Goal: Task Accomplishment & Management: Use online tool/utility

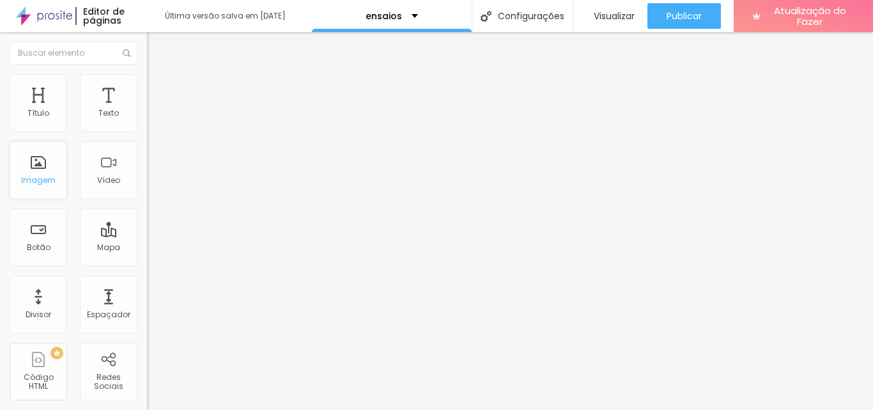
click at [49, 160] on div "Imagem" at bounding box center [39, 170] width 58 height 58
click at [49, 164] on div "Imagem" at bounding box center [39, 170] width 58 height 58
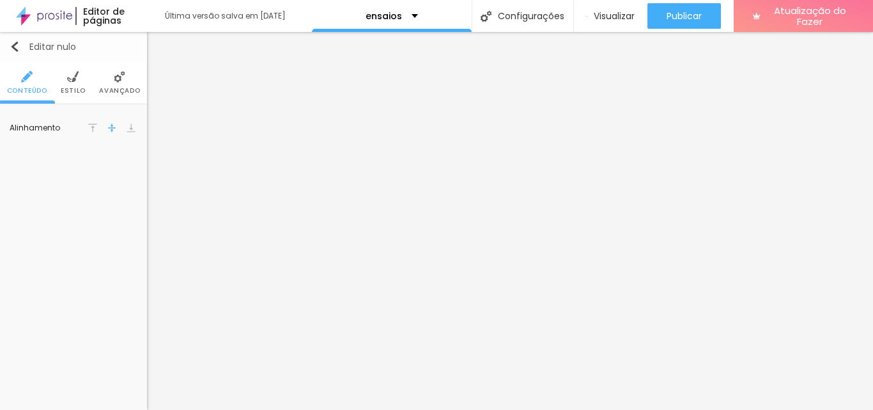
click at [33, 47] on font "Editar nulo" at bounding box center [52, 46] width 47 height 13
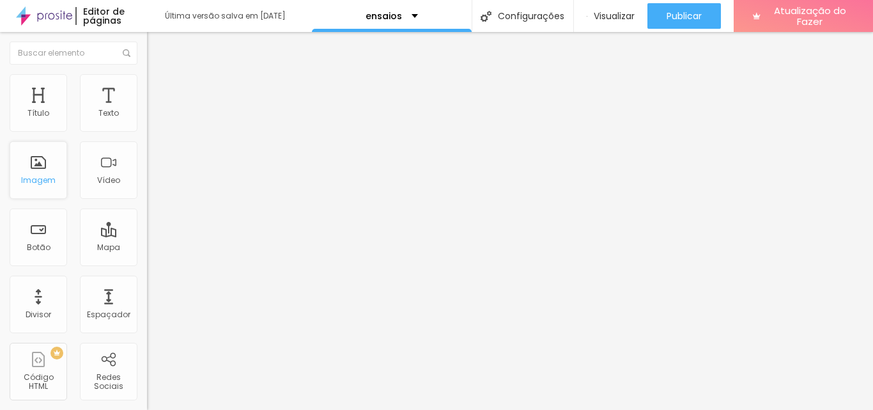
click at [39, 167] on div "Imagem" at bounding box center [39, 170] width 58 height 58
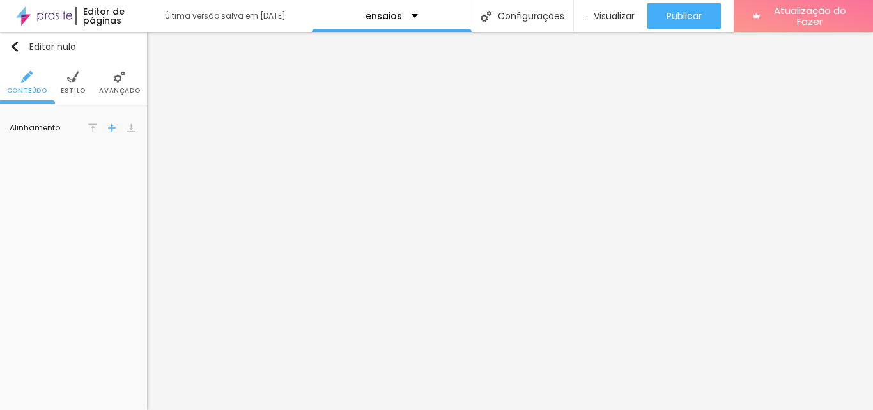
click at [89, 95] on ul "Conteúdo Estilo Avançado" at bounding box center [73, 82] width 147 height 43
click at [88, 93] on ul "Conteúdo Estilo Avançado" at bounding box center [73, 82] width 147 height 43
click at [72, 77] on img at bounding box center [73, 77] width 12 height 12
click at [134, 73] on li "Avançado" at bounding box center [119, 82] width 41 height 42
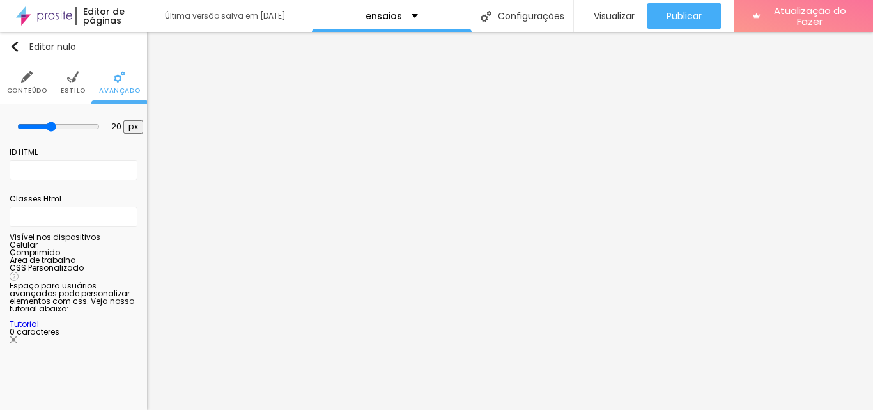
click at [15, 68] on li "Conteúdo" at bounding box center [27, 82] width 40 height 42
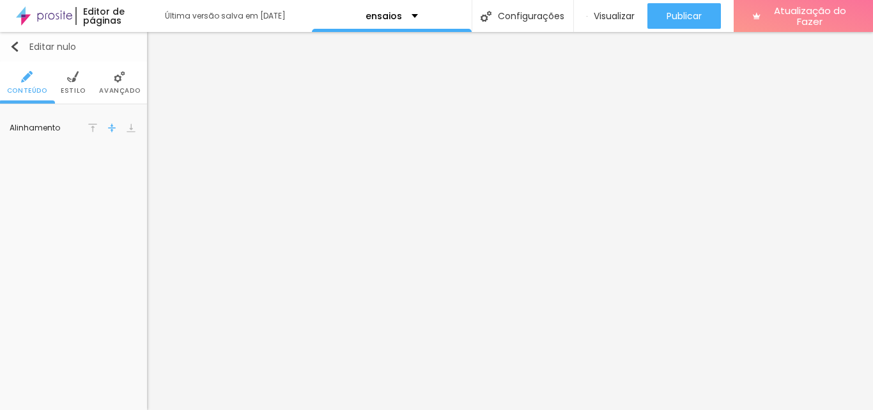
click at [17, 38] on button "Editar nulo" at bounding box center [73, 46] width 147 height 29
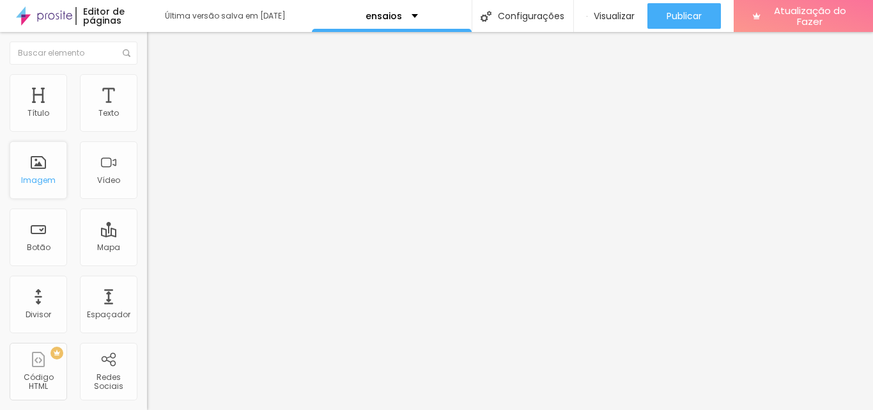
click at [31, 167] on div "Imagem" at bounding box center [39, 170] width 58 height 58
click at [30, 167] on div "Imagem" at bounding box center [39, 170] width 58 height 58
click at [30, 203] on div "Título Texto Imagem Vídeo Botão Mapa Divisor Espaçador PREMIUM Código HTML Rede…" at bounding box center [73, 376] width 147 height 604
click at [30, 179] on font "Imagem" at bounding box center [38, 179] width 35 height 11
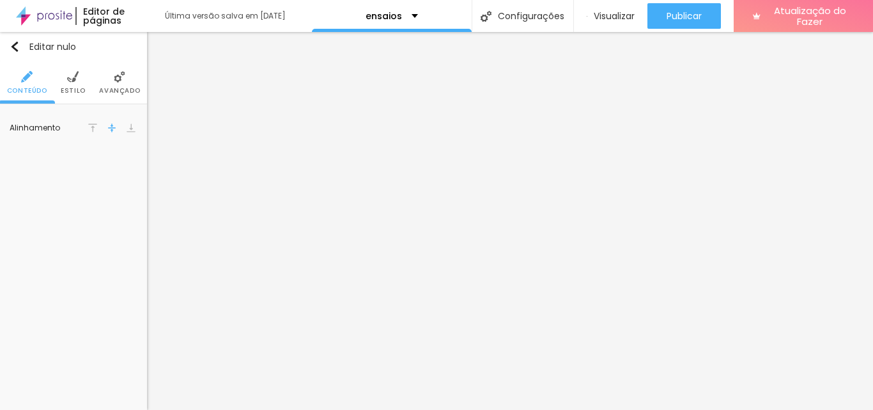
click at [88, 95] on ul "Conteúdo Estilo Avançado" at bounding box center [73, 82] width 147 height 43
click at [87, 95] on ul "Conteúdo Estilo Avançado" at bounding box center [73, 82] width 147 height 43
click at [68, 77] on img at bounding box center [73, 77] width 12 height 12
click at [130, 82] on li "Avançado" at bounding box center [119, 82] width 41 height 42
